Goal: Navigation & Orientation: Find specific page/section

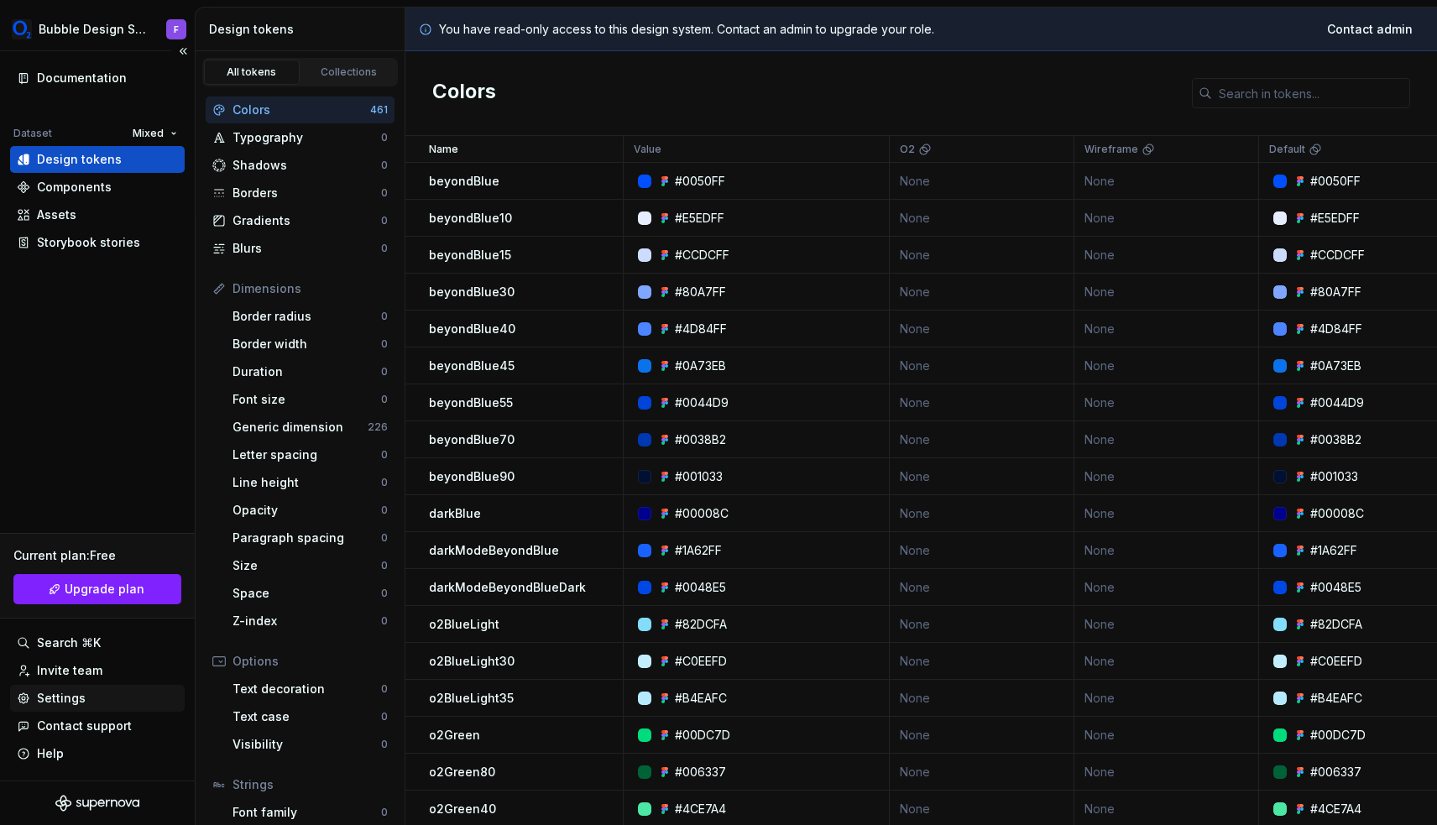
click at [110, 703] on div "Settings" at bounding box center [97, 698] width 161 height 17
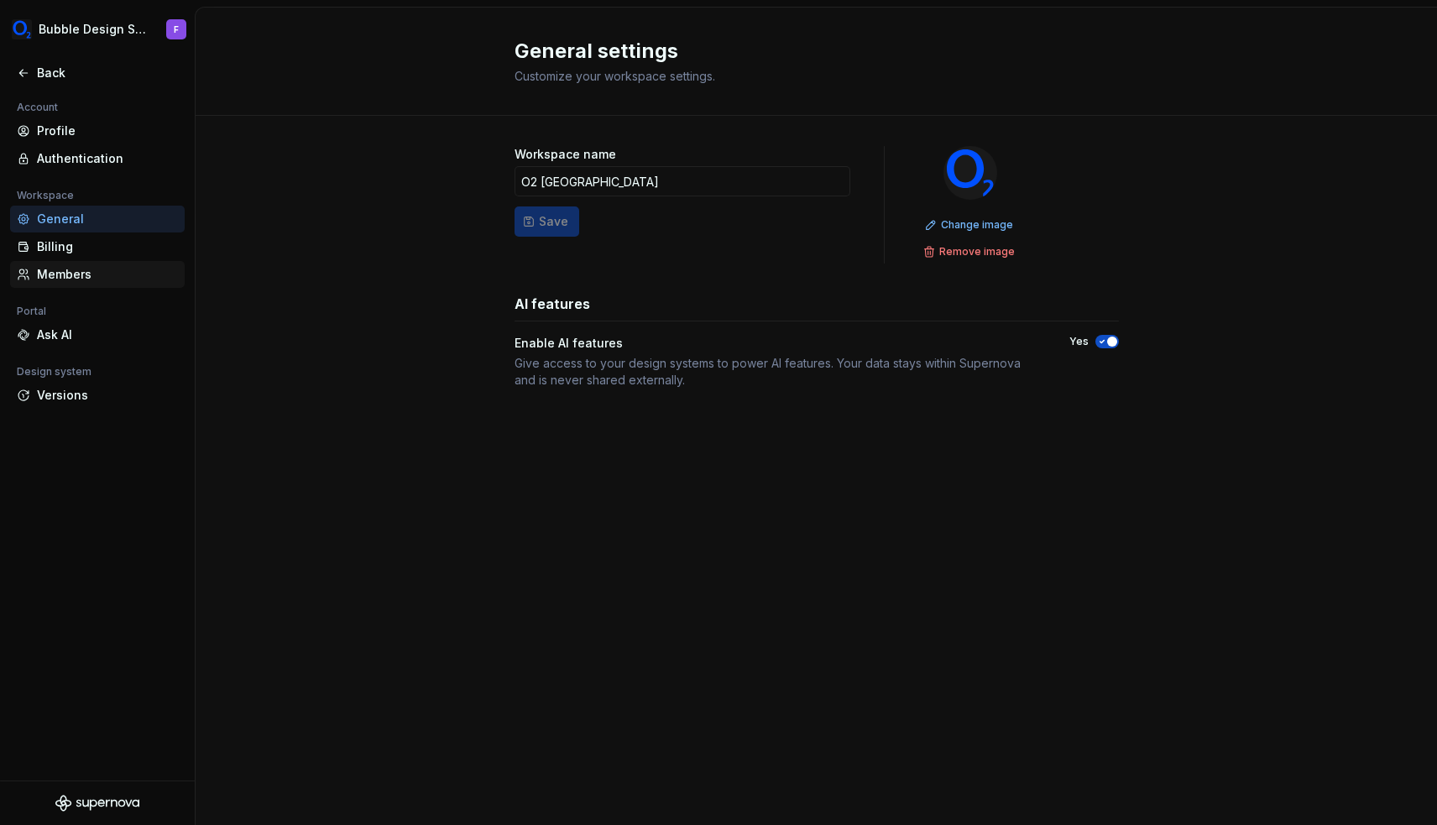
click at [118, 271] on div "Members" at bounding box center [107, 274] width 141 height 17
